Goal: Transaction & Acquisition: Obtain resource

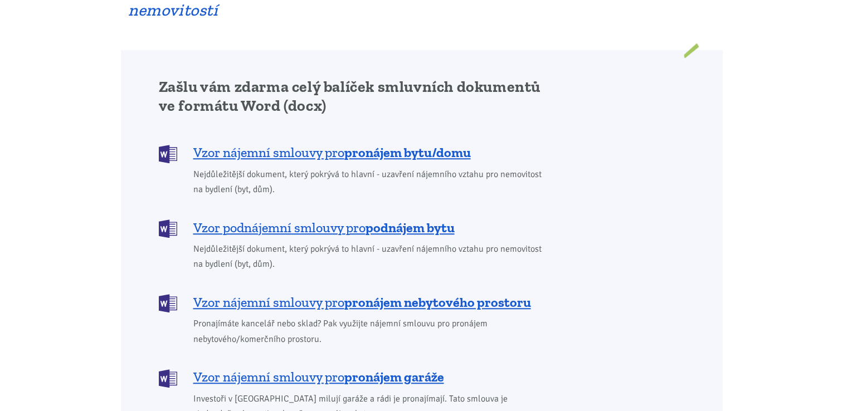
scroll to position [891, 0]
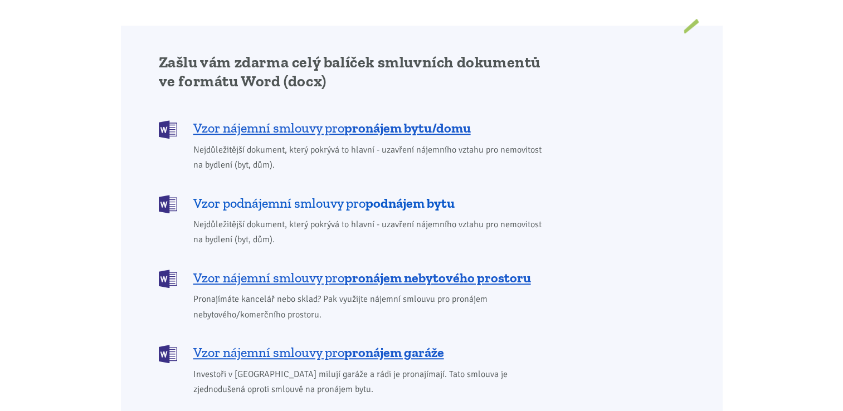
click at [390, 195] on b "podnájem bytu" at bounding box center [409, 203] width 89 height 16
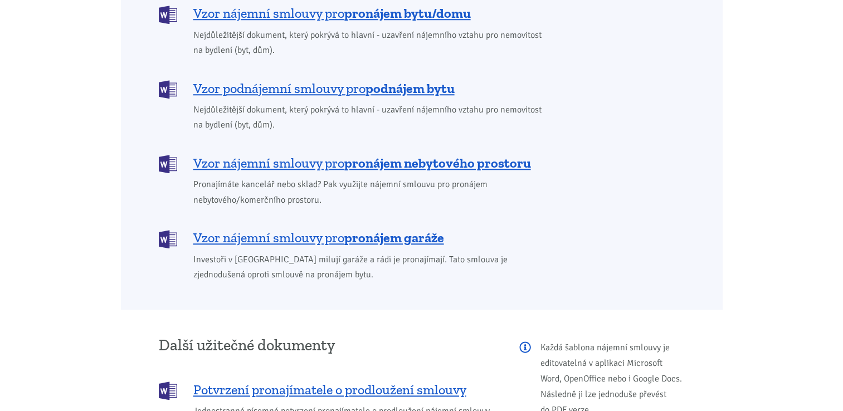
scroll to position [962, 0]
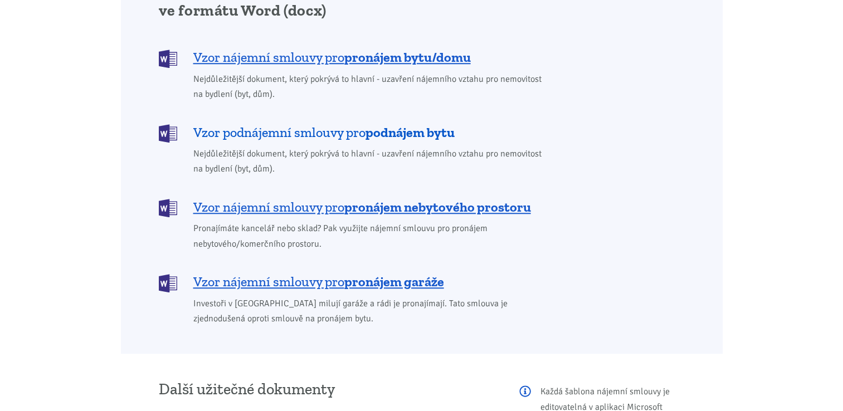
click at [378, 124] on b "podnájem bytu" at bounding box center [409, 132] width 89 height 16
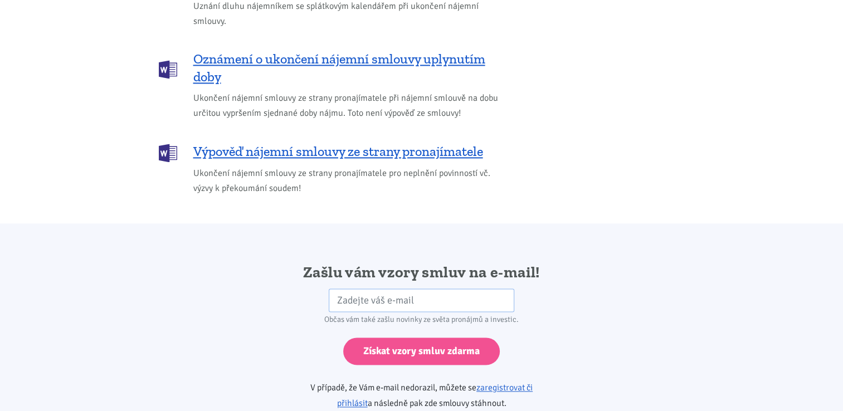
scroll to position [1860, 0]
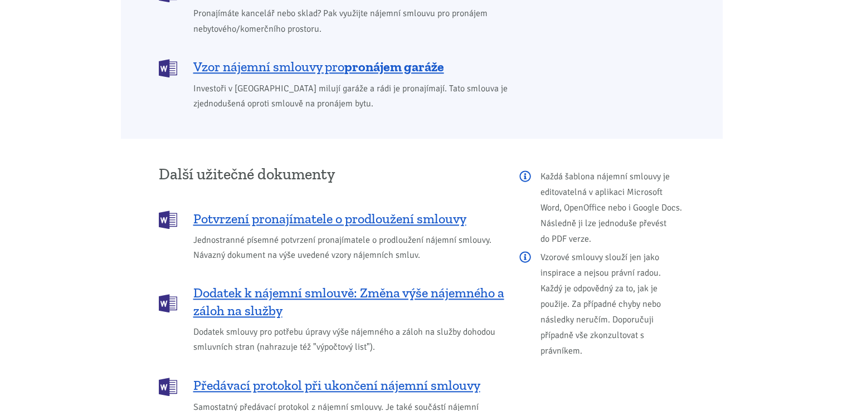
scroll to position [1181, 0]
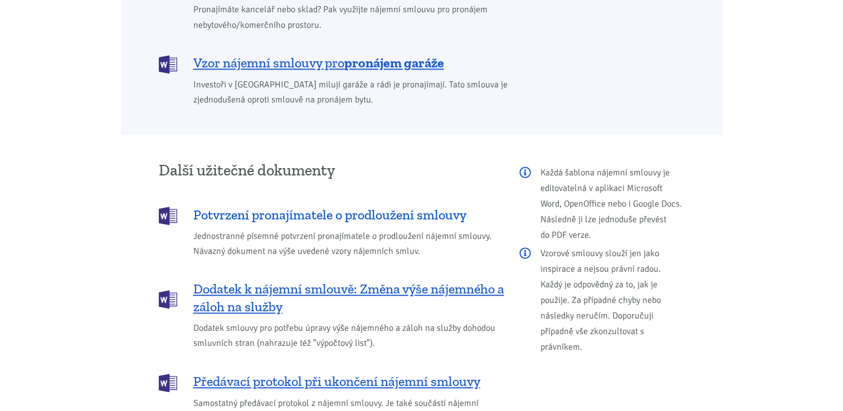
click at [379, 206] on span "Potvrzení pronajímatele o prodloužení smlouvy" at bounding box center [329, 215] width 273 height 18
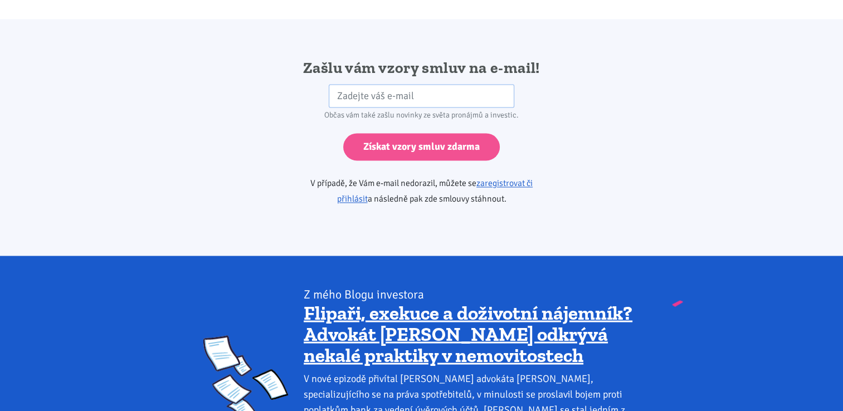
scroll to position [1860, 0]
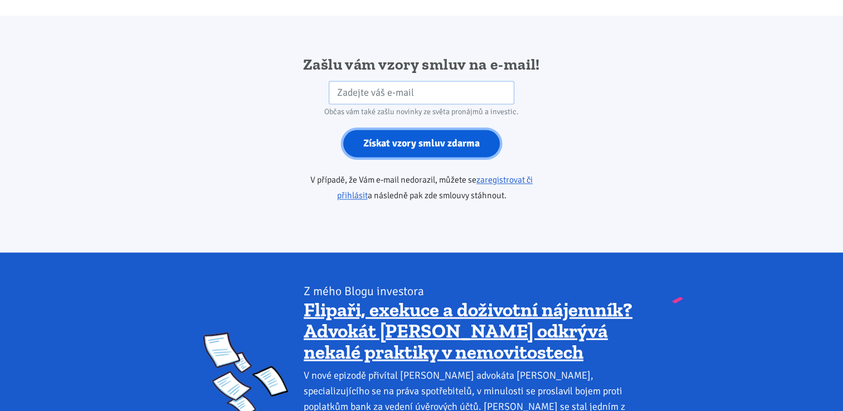
click at [390, 130] on input "Získat vzory smluv zdarma" at bounding box center [421, 143] width 157 height 27
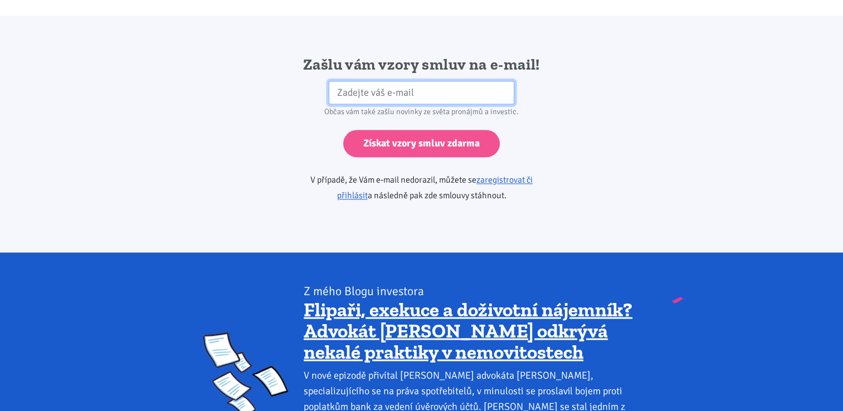
click at [374, 81] on input "email" at bounding box center [421, 93] width 185 height 24
type input "[EMAIL_ADDRESS][DOMAIN_NAME]"
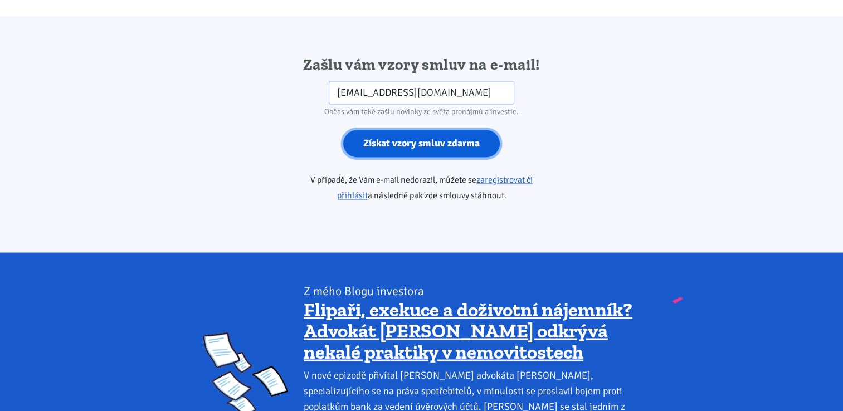
click at [398, 130] on input "Získat vzory smluv zdarma" at bounding box center [421, 143] width 157 height 27
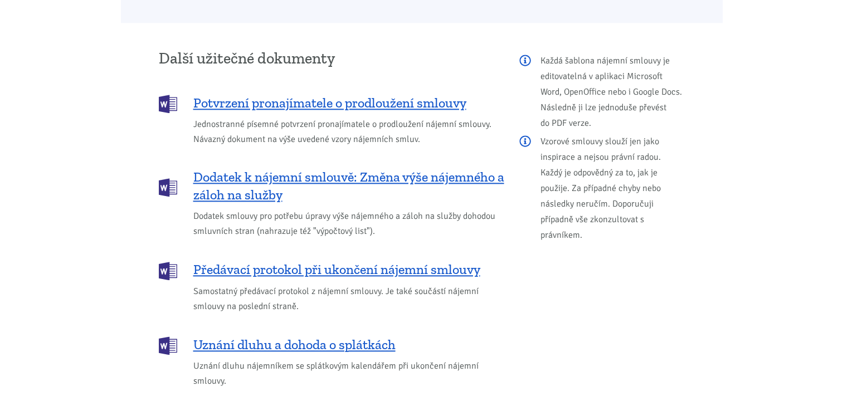
scroll to position [1181, 0]
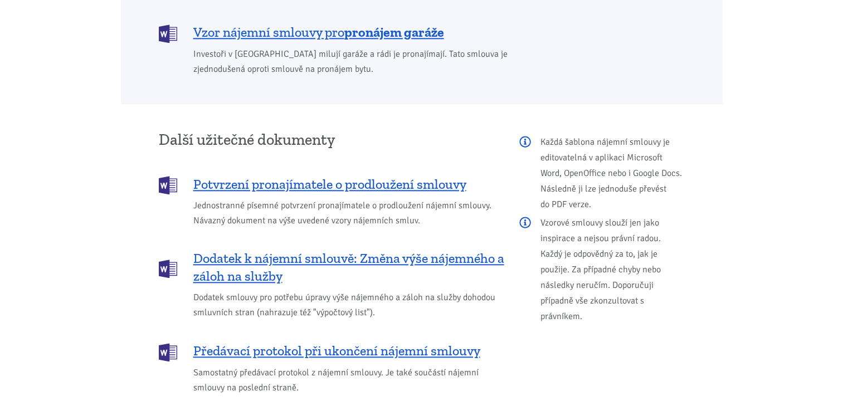
scroll to position [1270, 0]
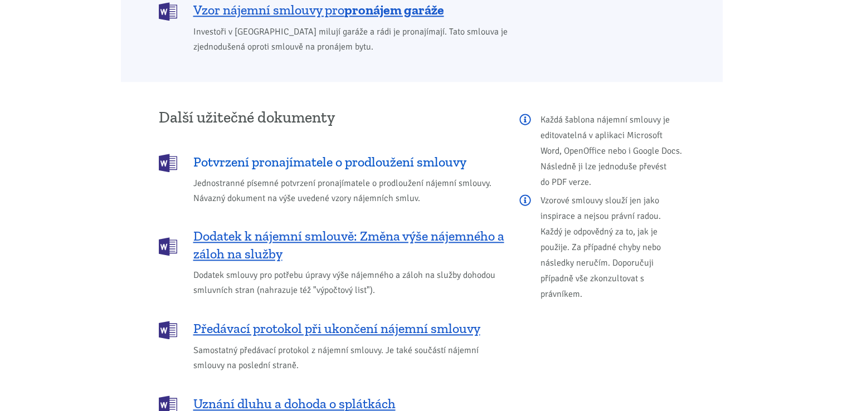
click at [395, 153] on span "Potvrzení pronajímatele o prodloužení smlouvy" at bounding box center [329, 162] width 273 height 18
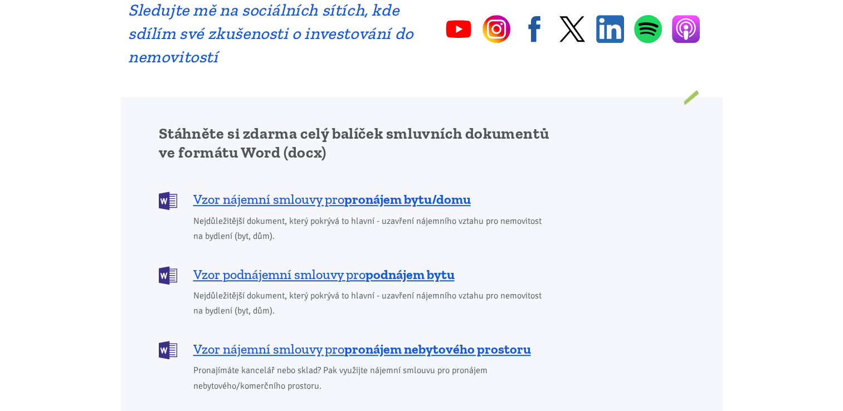
scroll to position [869, 0]
